Goal: Information Seeking & Learning: Learn about a topic

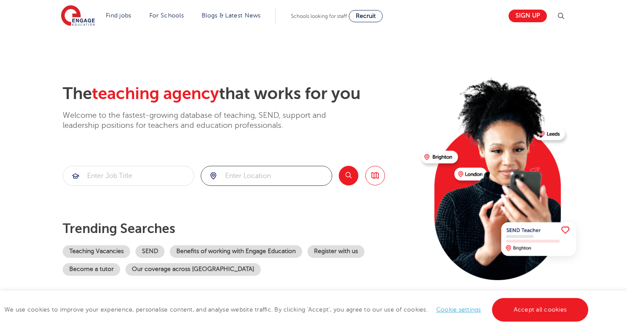
click at [307, 177] on input "search" at bounding box center [266, 175] width 131 height 19
type input "e4 6ef"
click at [131, 172] on input "search" at bounding box center [128, 175] width 131 height 19
type input "sociology"
click button "Submit" at bounding box center [0, 0] width 0 height 0
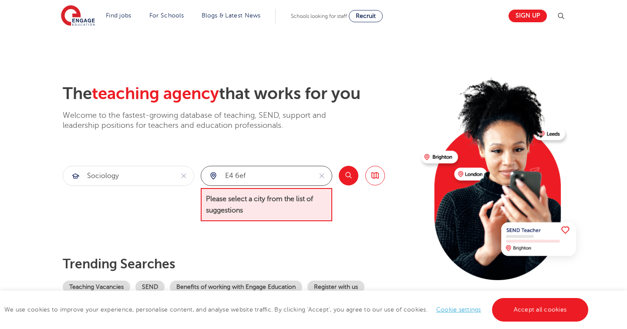
click at [295, 167] on input "e4 6ef" at bounding box center [256, 175] width 111 height 19
click at [294, 172] on input "e4 6ef" at bounding box center [256, 175] width 111 height 19
click at [294, 173] on input "e4 6ef" at bounding box center [256, 175] width 111 height 19
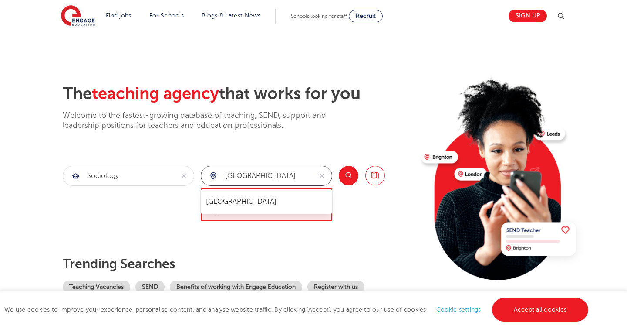
type input "london"
click button "Submit" at bounding box center [0, 0] width 0 height 0
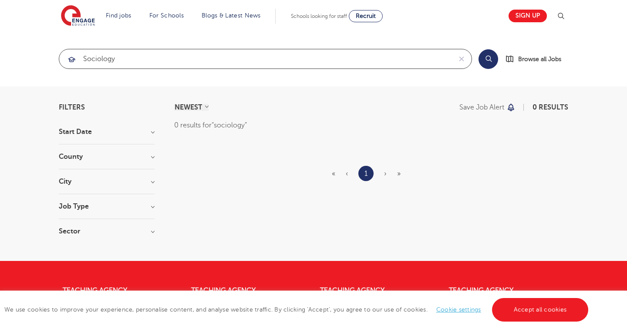
click at [180, 67] on input "sociology" at bounding box center [255, 58] width 393 height 19
type input "humanities"
click button "Submit" at bounding box center [0, 0] width 0 height 0
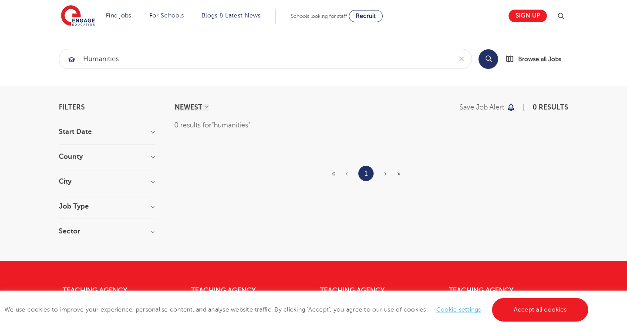
click at [319, 17] on span "Schools looking for staff" at bounding box center [319, 16] width 56 height 6
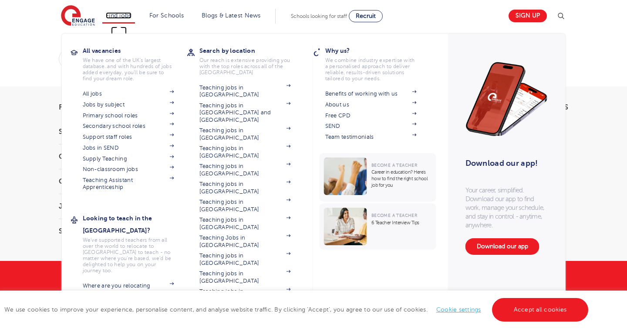
click at [123, 14] on link "Find jobs" at bounding box center [119, 15] width 26 height 7
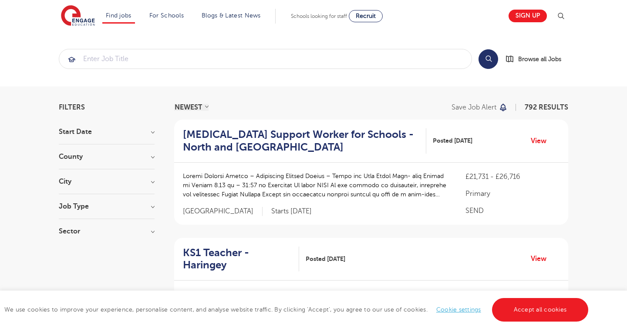
click at [470, 308] on link "Cookie settings" at bounding box center [459, 309] width 45 height 7
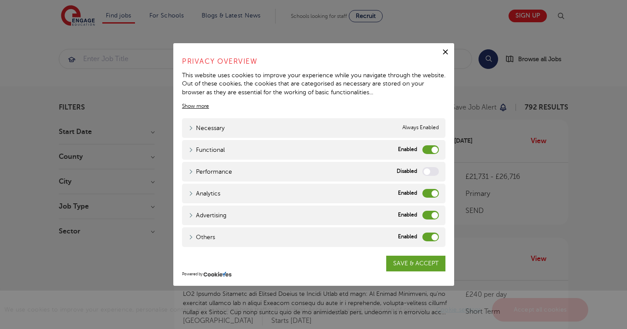
click at [429, 145] on label "Functional" at bounding box center [431, 149] width 17 height 9
click at [0, 0] on input "Functional" at bounding box center [0, 0] width 0 height 0
click at [429, 166] on div "Performance Performance" at bounding box center [314, 172] width 264 height 20
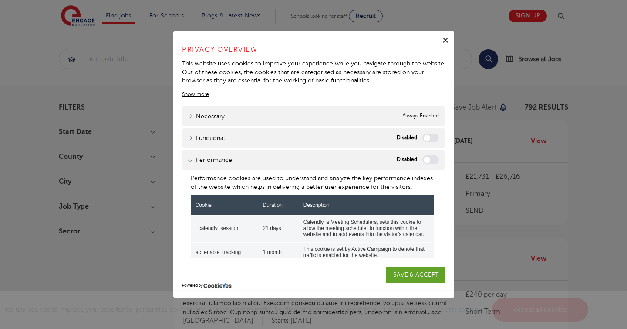
click at [423, 156] on label "Performance" at bounding box center [431, 159] width 17 height 9
click at [0, 0] on input "Performance" at bounding box center [0, 0] width 0 height 0
click at [361, 153] on div "Performance Performance" at bounding box center [314, 160] width 264 height 20
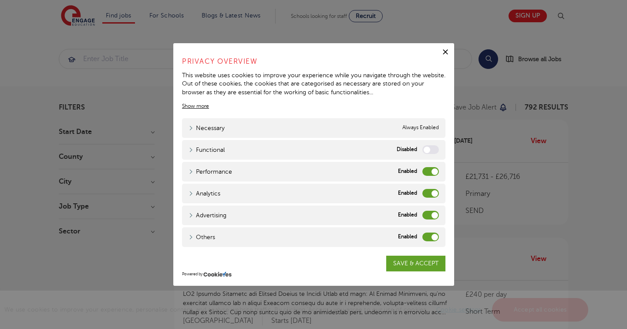
click at [427, 167] on label "Performance" at bounding box center [431, 171] width 17 height 9
click at [0, 0] on input "Performance" at bounding box center [0, 0] width 0 height 0
click at [428, 186] on div "Analytics Analytics" at bounding box center [314, 193] width 264 height 20
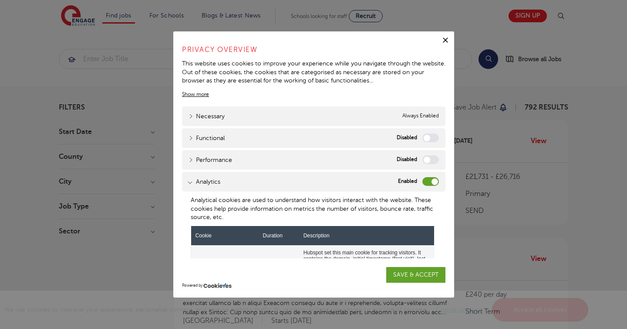
click at [428, 193] on div "Analytical cookies are used to understand how visitors interact with the websit…" at bounding box center [314, 327] width 264 height 272
click at [429, 187] on div "Analytics Analytics" at bounding box center [314, 182] width 264 height 20
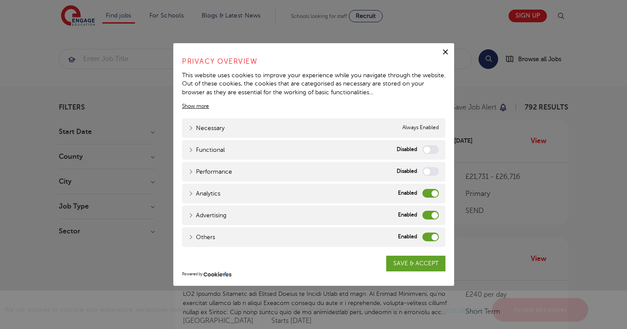
click at [431, 193] on label "Analytics" at bounding box center [431, 193] width 17 height 9
click at [0, 0] on input "Analytics" at bounding box center [0, 0] width 0 height 0
click at [430, 220] on div "Advertising Advertising" at bounding box center [314, 215] width 264 height 20
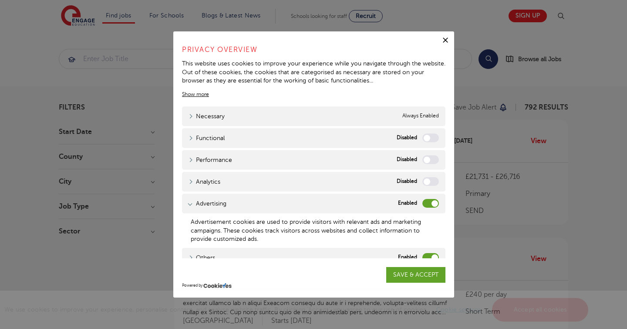
click at [435, 253] on label "Others" at bounding box center [431, 257] width 17 height 9
click at [0, 0] on input "Others" at bounding box center [0, 0] width 0 height 0
click at [434, 206] on label "Advertising" at bounding box center [431, 203] width 17 height 9
click at [0, 0] on input "Advertising" at bounding box center [0, 0] width 0 height 0
click at [412, 274] on link "SAVE & ACCEPT" at bounding box center [415, 275] width 59 height 16
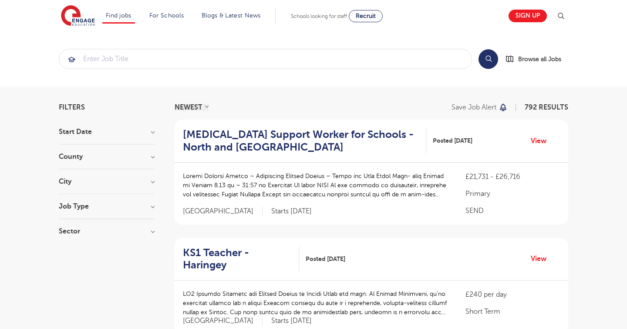
click at [150, 178] on h3 "City" at bounding box center [107, 181] width 96 height 7
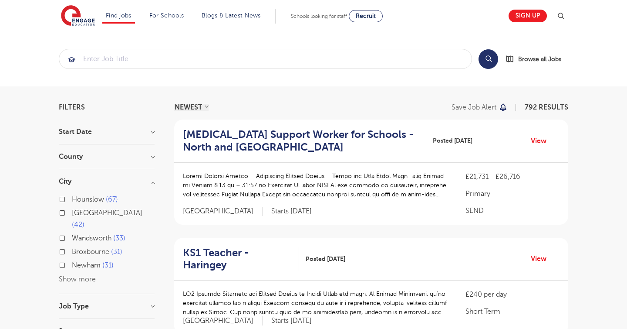
click at [67, 275] on button "Show more" at bounding box center [77, 279] width 37 height 8
click at [72, 259] on label "Newham 31" at bounding box center [93, 264] width 42 height 11
click at [72, 261] on input "Newham 31" at bounding box center [75, 264] width 6 height 6
checkbox input "true"
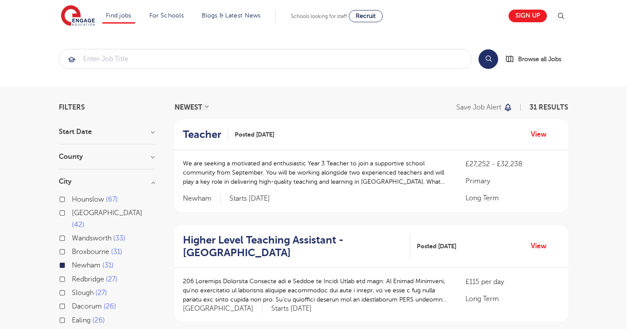
click at [72, 273] on label "Redbridge 27" at bounding box center [95, 278] width 46 height 11
click at [72, 275] on input "Redbridge 27" at bounding box center [75, 278] width 6 height 6
checkbox input "true"
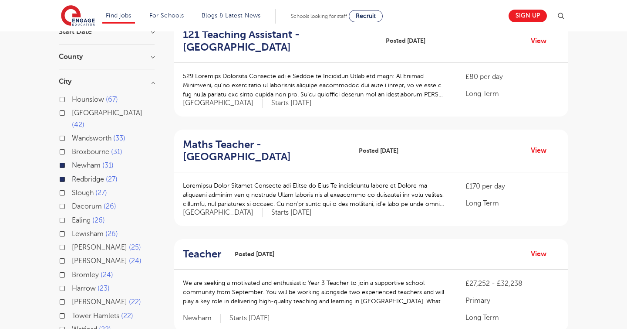
scroll to position [94, 0]
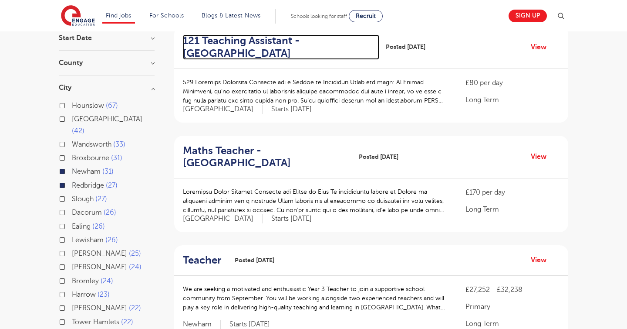
click at [217, 51] on h2 "121 Teaching Assistant - Redbridge" at bounding box center [278, 46] width 190 height 25
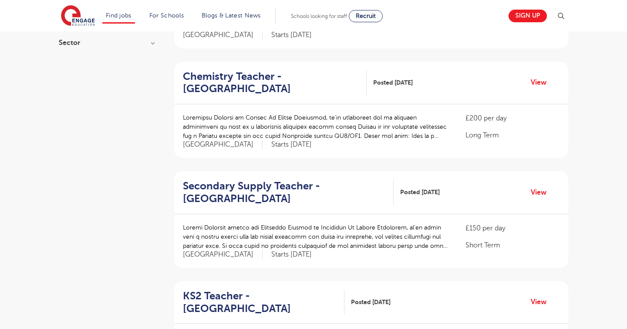
scroll to position [495, 0]
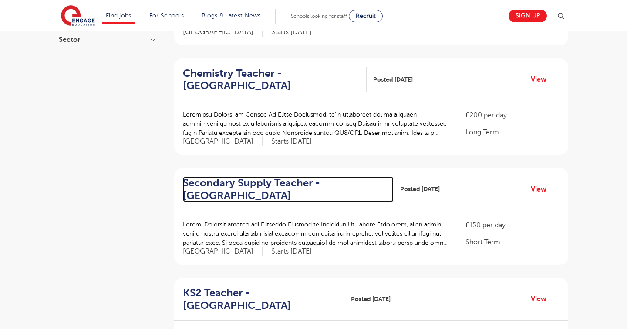
click at [293, 182] on h2 "Secondary Supply Teacher - Redbridge" at bounding box center [285, 188] width 204 height 25
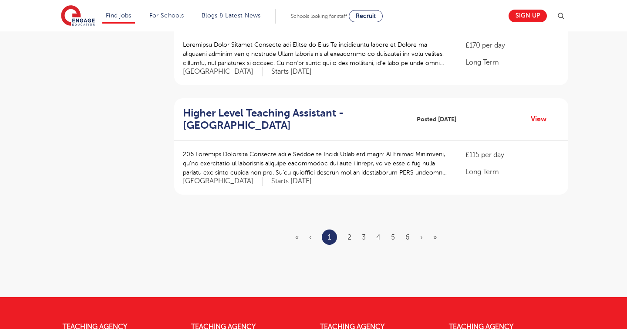
scroll to position [1024, 0]
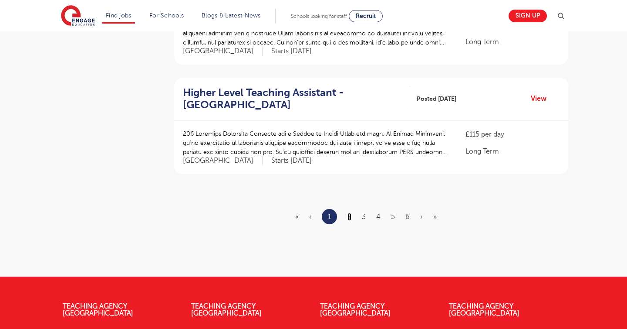
click at [348, 213] on link "2" at bounding box center [350, 217] width 4 height 8
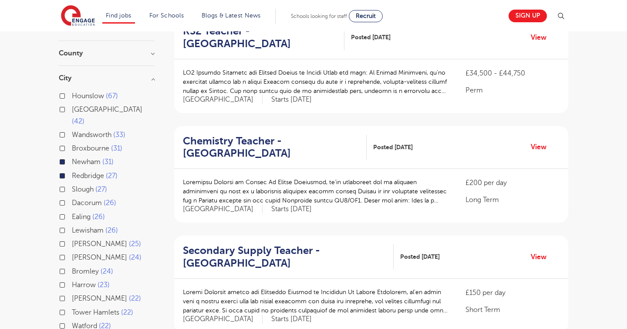
scroll to position [196, 0]
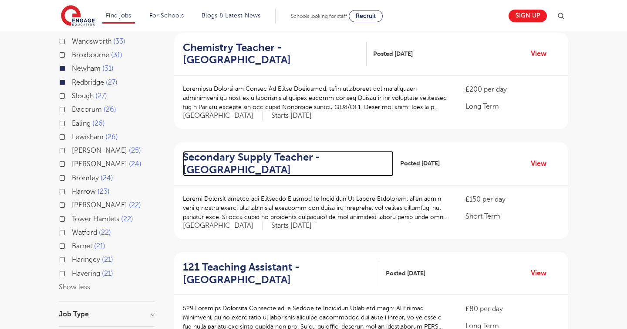
click at [308, 151] on h2 "Secondary Supply Teacher - Redbridge" at bounding box center [285, 163] width 204 height 25
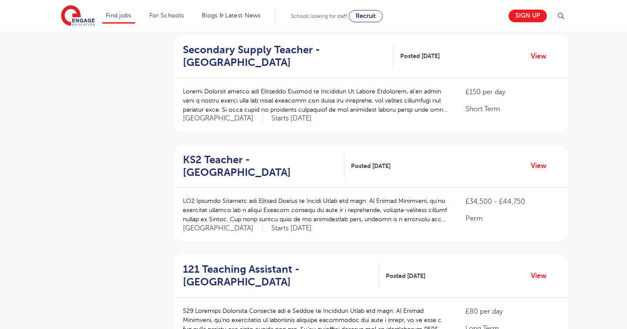
scroll to position [982, 0]
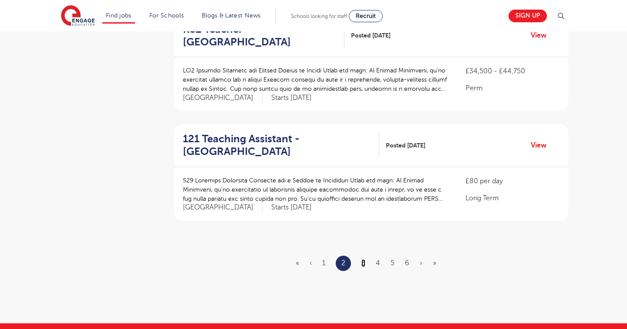
click at [362, 259] on link "3" at bounding box center [364, 263] width 4 height 8
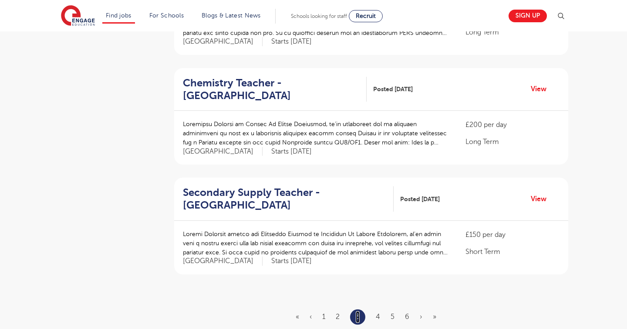
scroll to position [942, 0]
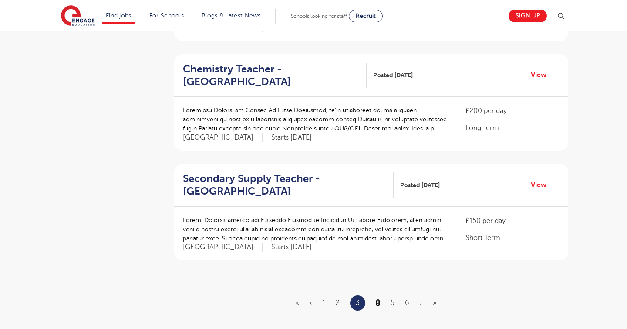
click at [379, 298] on link "4" at bounding box center [378, 302] width 4 height 8
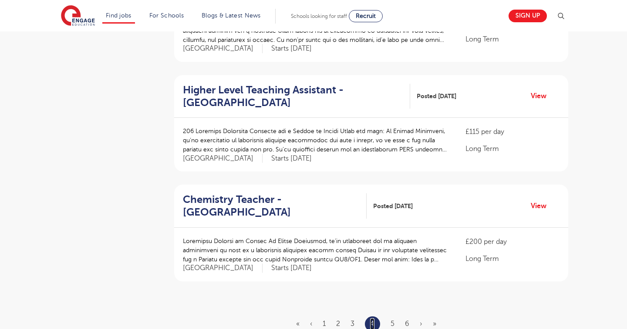
scroll to position [955, 0]
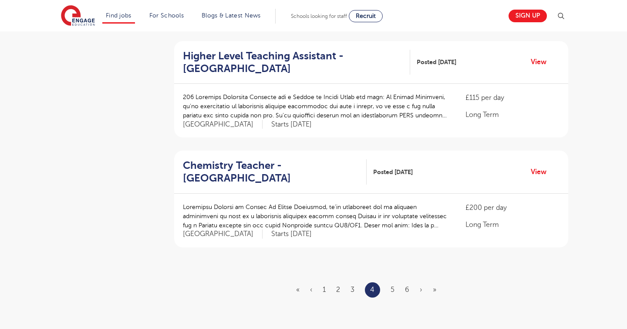
click at [395, 282] on ul "« ‹ 1 2 3 4 5 6 › »" at bounding box center [371, 289] width 151 height 15
click at [393, 285] on link "5" at bounding box center [393, 289] width 4 height 8
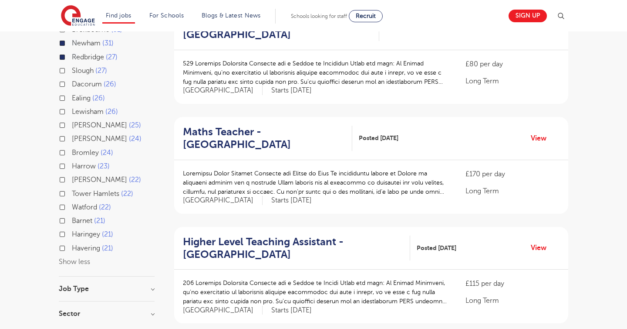
scroll to position [231, 0]
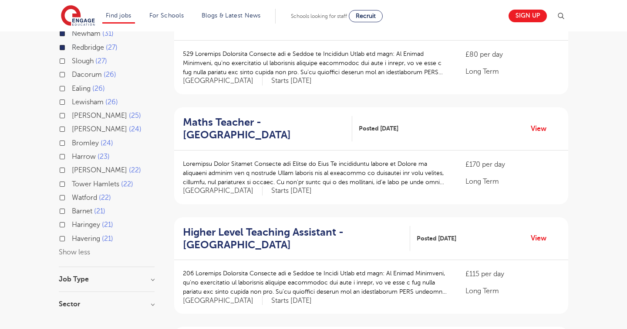
click at [72, 178] on label "Tower Hamlets 22" at bounding box center [102, 183] width 61 height 11
click at [72, 180] on input "Tower Hamlets 22" at bounding box center [75, 183] width 6 height 6
checkbox input "true"
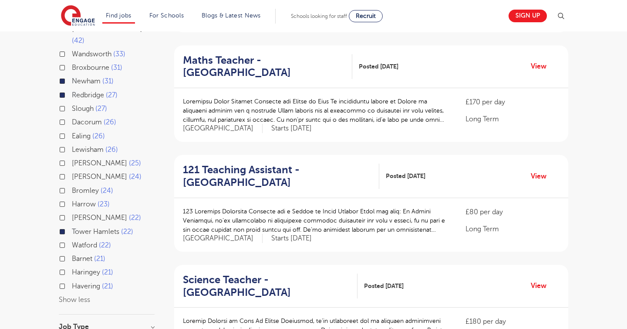
scroll to position [288, 0]
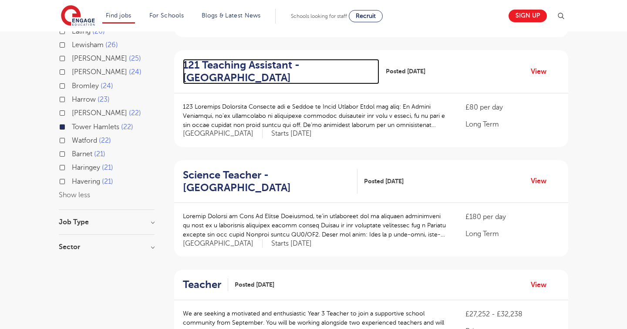
click at [232, 79] on h2 "121 Teaching Assistant - Tower Hamlets" at bounding box center [278, 71] width 190 height 25
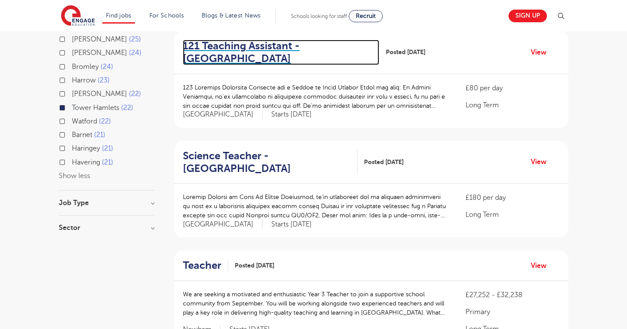
scroll to position [0, 0]
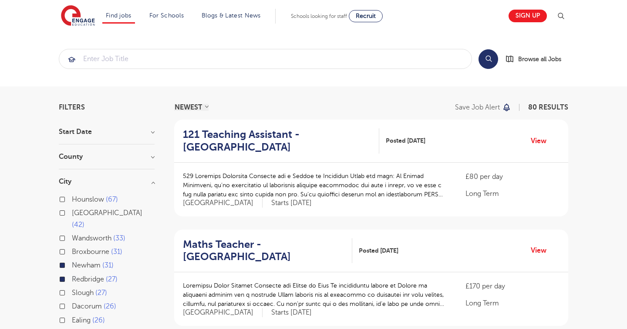
click at [72, 259] on label "Newham 31" at bounding box center [93, 264] width 42 height 11
click at [72, 261] on input "Newham 31" at bounding box center [75, 264] width 6 height 6
checkbox input "false"
click at [72, 273] on label "Redbridge 27" at bounding box center [95, 278] width 46 height 11
click at [72, 275] on input "Redbridge 27" at bounding box center [75, 278] width 6 height 6
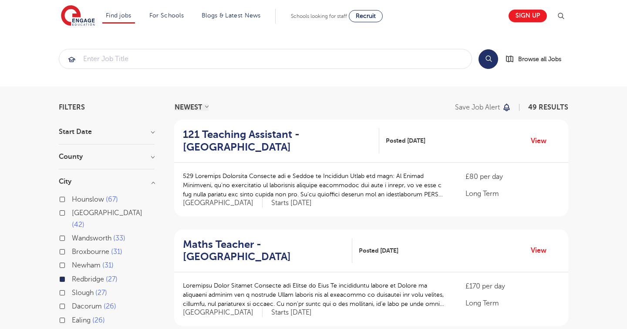
checkbox input "false"
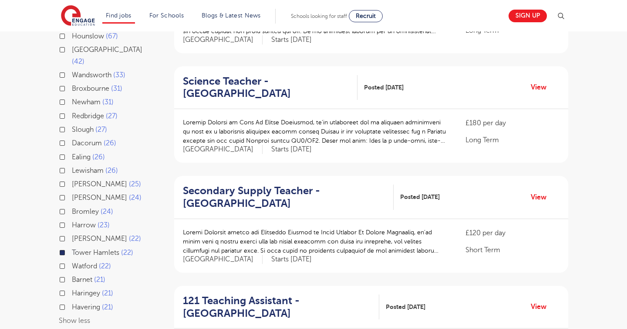
scroll to position [174, 0]
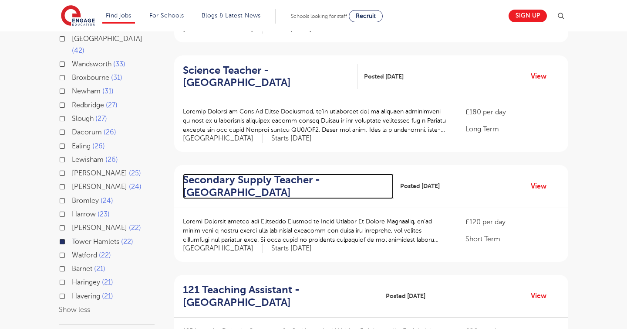
click at [276, 183] on h2 "Secondary Supply Teacher - Tower Hamlets" at bounding box center [285, 185] width 204 height 25
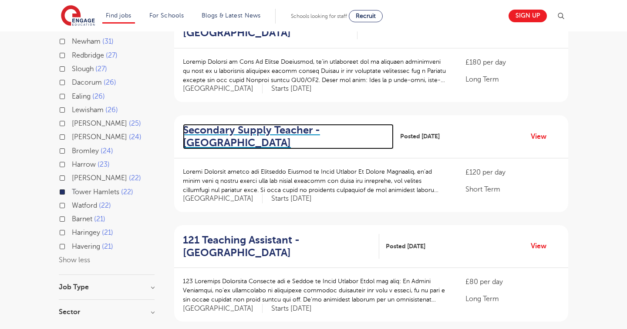
scroll to position [0, 0]
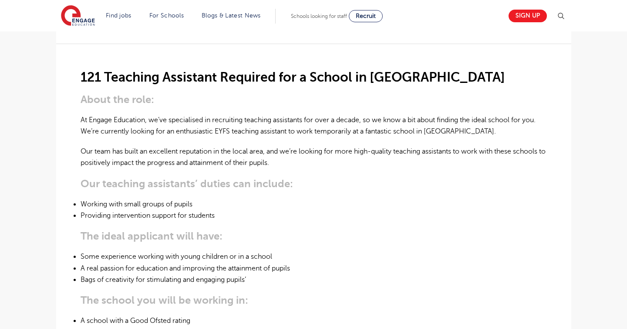
scroll to position [230, 0]
drag, startPoint x: 214, startPoint y: 110, endPoint x: 233, endPoint y: 110, distance: 18.3
click at [233, 114] on p "At Engage Education, we’ve specialised in recruiting teaching assistants for ov…" at bounding box center [314, 125] width 467 height 23
copy p "EYFS"
click at [388, 250] on li "Some experience working with young children or in a school" at bounding box center [314, 255] width 467 height 11
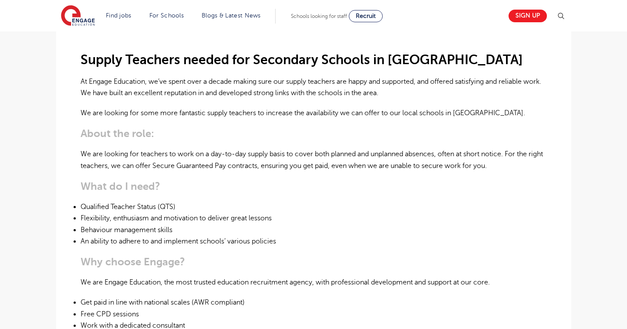
scroll to position [245, 0]
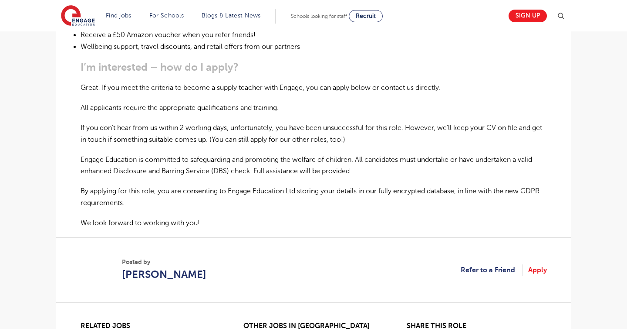
scroll to position [587, 0]
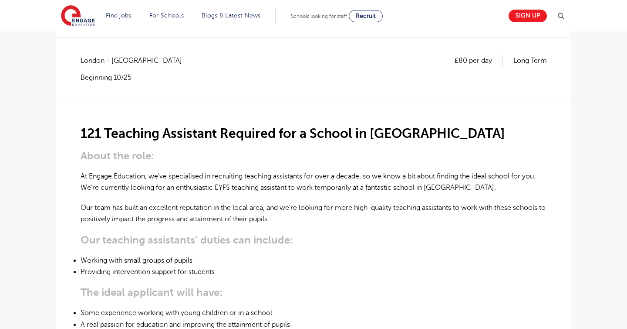
scroll to position [207, 0]
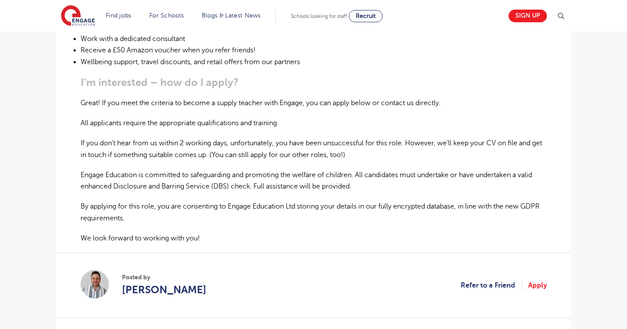
scroll to position [703, 0]
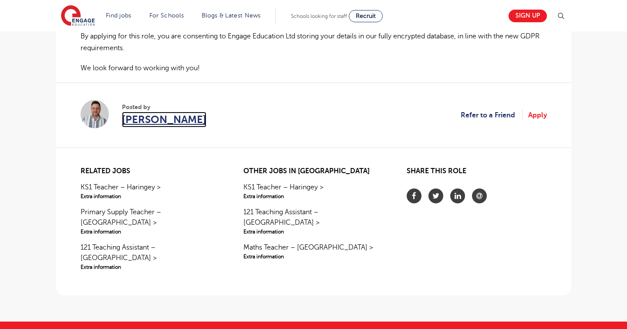
click at [146, 127] on span "[PERSON_NAME]" at bounding box center [164, 120] width 85 height 16
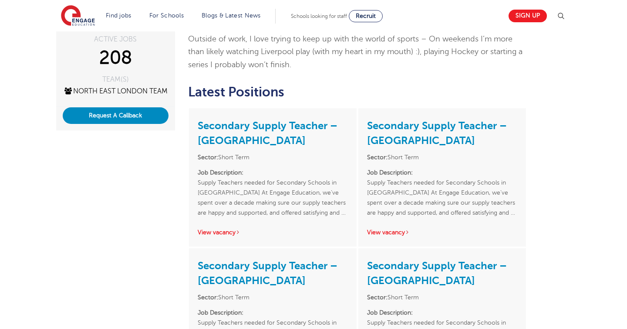
scroll to position [124, 0]
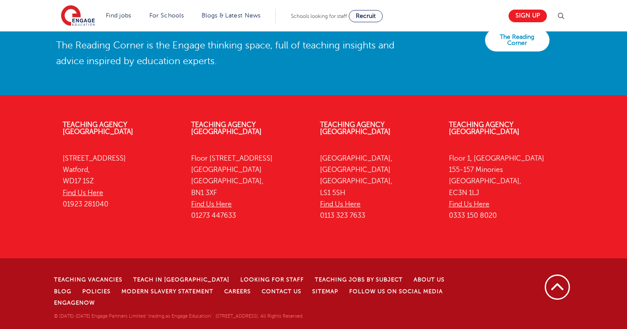
scroll to position [1996, 0]
